Goal: Register for event/course

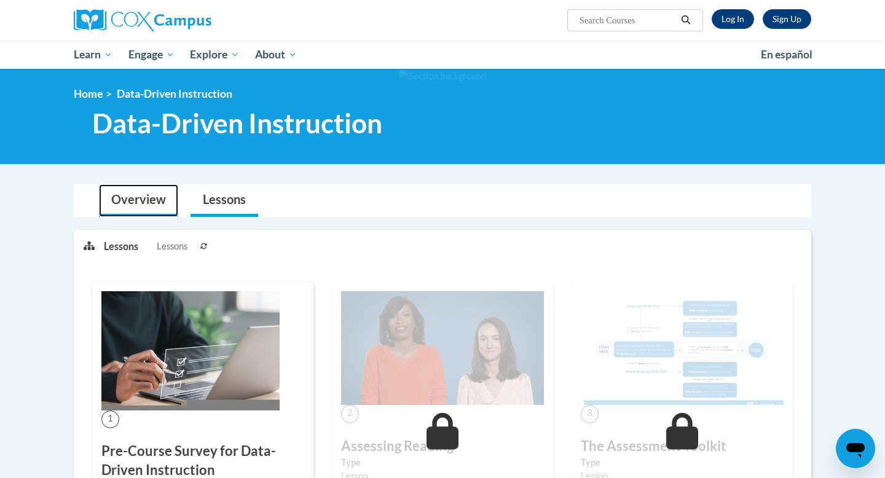
click at [148, 190] on link "Overview" at bounding box center [138, 200] width 79 height 33
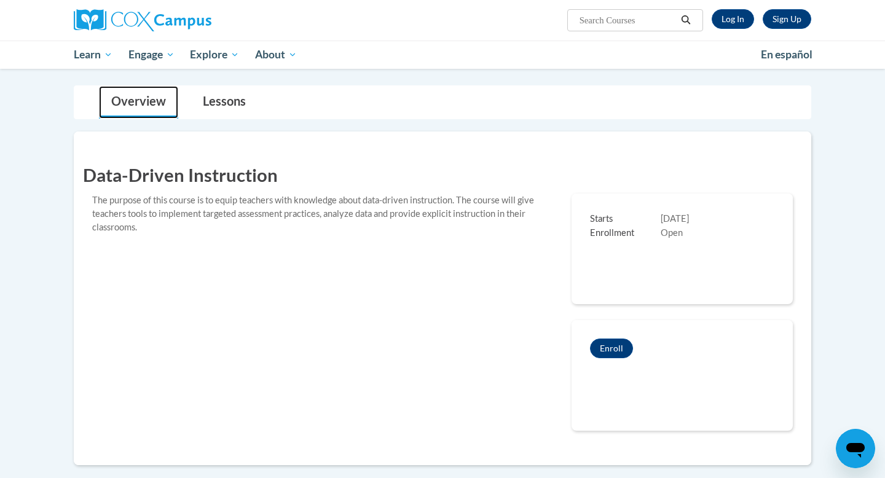
scroll to position [74, 0]
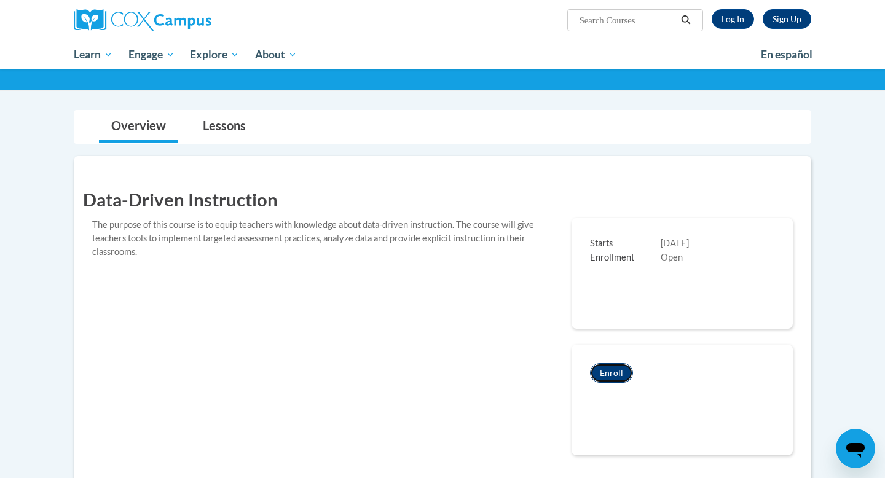
click at [612, 374] on button "Enroll" at bounding box center [611, 373] width 43 height 20
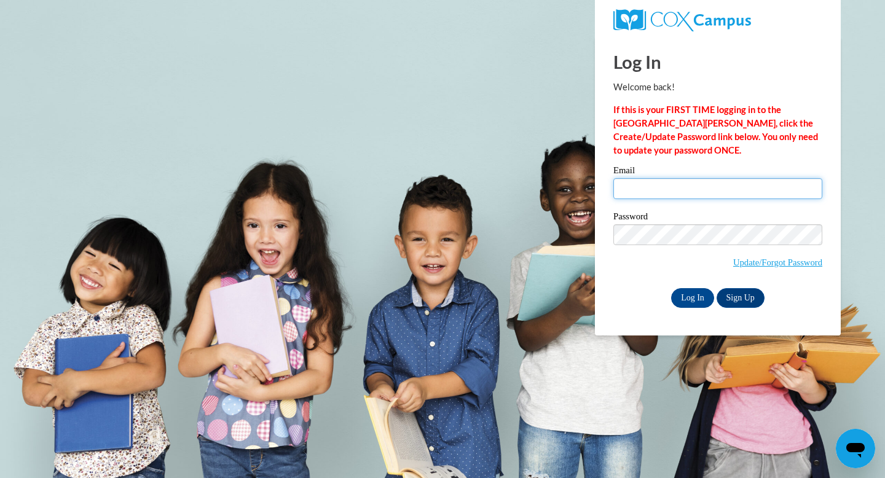
click at [657, 192] on input "Email" at bounding box center [718, 188] width 209 height 21
type input "ljordan@starkvillesd.com"
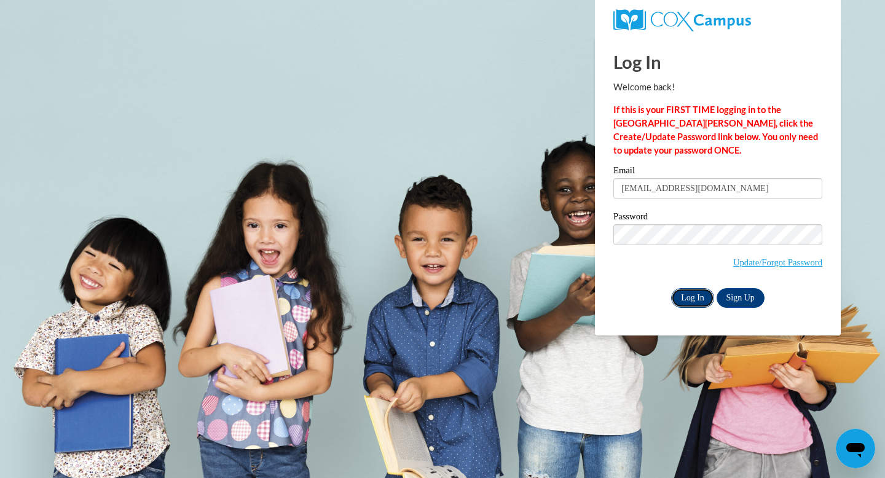
click at [695, 305] on input "Log In" at bounding box center [692, 298] width 43 height 20
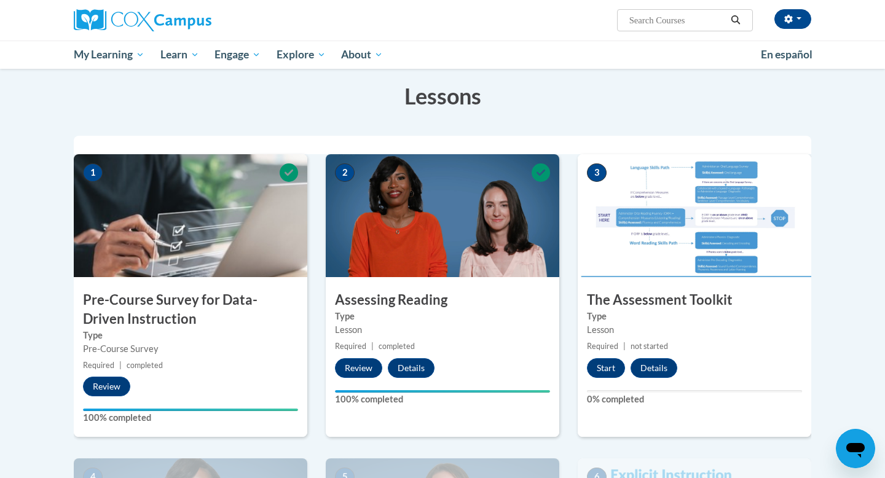
scroll to position [172, 0]
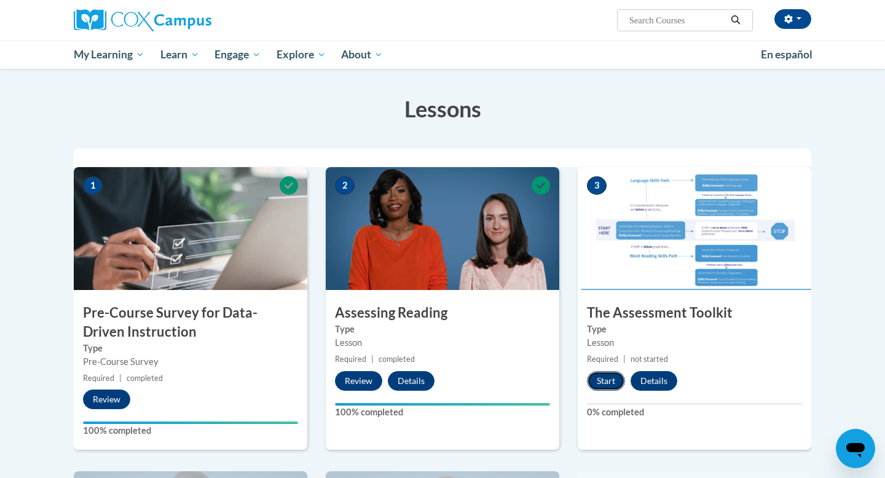
click at [608, 380] on button "Start" at bounding box center [606, 381] width 38 height 20
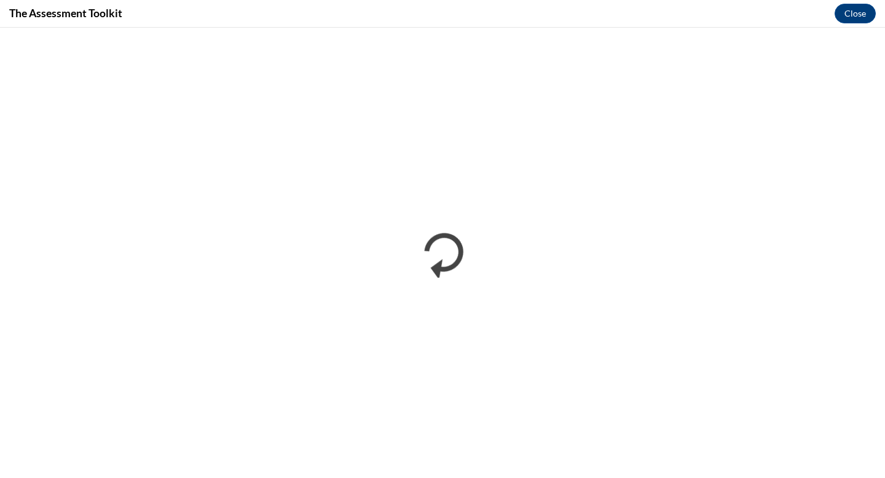
scroll to position [0, 0]
